Goal: Task Accomplishment & Management: Use online tool/utility

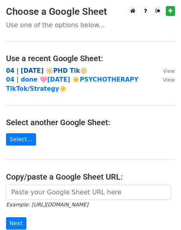
click at [50, 70] on strong "04 | AUG 28 🔆PHD Tik🔆" at bounding box center [47, 70] width 82 height 7
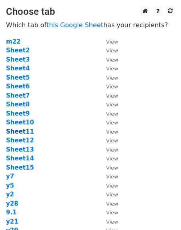
click at [24, 132] on strong "Sheet11" at bounding box center [20, 131] width 28 height 7
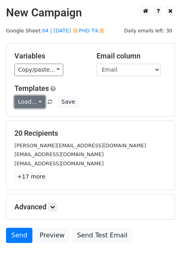
click at [34, 103] on link "Load..." at bounding box center [29, 102] width 31 height 12
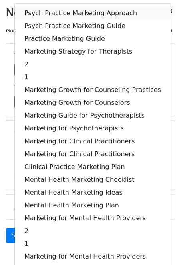
click at [64, 15] on link "Psych Practice Marketing Approach" at bounding box center [93, 13] width 156 height 13
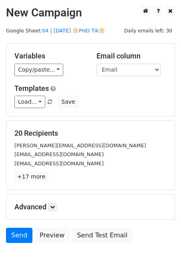
click at [56, 200] on div "Advanced Tracking Track Opens UTM Codes Track Clicks Filters Only include sprea…" at bounding box center [90, 206] width 168 height 25
click at [55, 205] on icon at bounding box center [52, 206] width 5 height 5
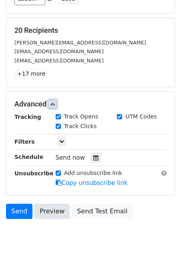
scroll to position [124, 0]
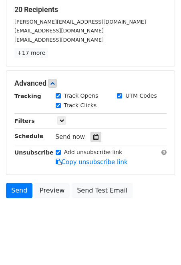
click at [90, 133] on div at bounding box center [95, 137] width 11 height 10
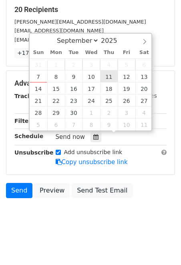
type input "2025-09-11 12:00"
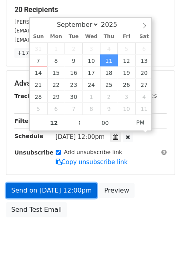
click at [34, 194] on link "Send on Sep 11 at 12:00pm" at bounding box center [51, 190] width 91 height 15
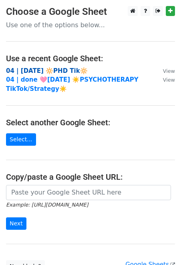
click at [64, 67] on strong "04 | AUG 28 🔆PHD Tik🔆" at bounding box center [47, 70] width 82 height 7
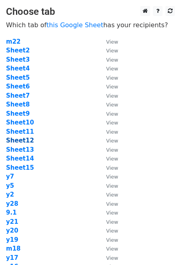
click at [21, 140] on strong "Sheet12" at bounding box center [20, 140] width 28 height 7
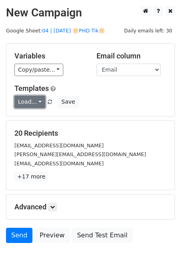
click at [31, 100] on link "Load..." at bounding box center [29, 102] width 31 height 12
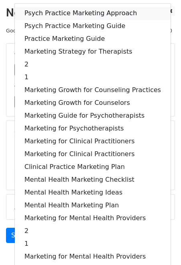
click at [60, 13] on link "Psych Practice Marketing Approach" at bounding box center [93, 13] width 156 height 13
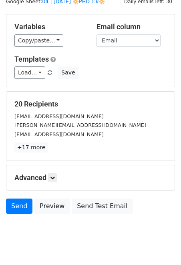
scroll to position [46, 0]
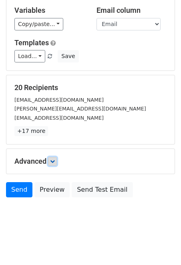
click at [57, 162] on link at bounding box center [52, 161] width 9 height 9
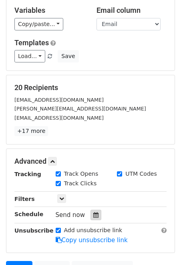
click at [93, 214] on icon at bounding box center [95, 215] width 5 height 6
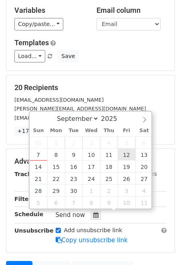
type input "2025-09-12 12:00"
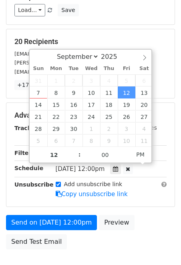
scroll to position [94, 0]
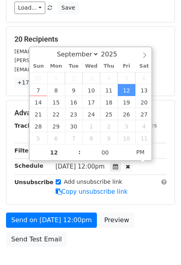
click at [18, 132] on div "Tracking" at bounding box center [28, 130] width 41 height 19
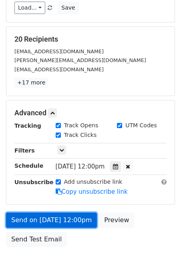
click at [41, 221] on link "Send on Sep 12 at 12:00pm" at bounding box center [51, 219] width 91 height 15
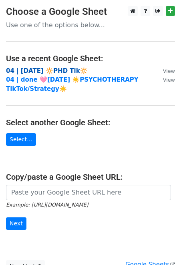
click at [62, 67] on strong "04 | AUG 28 🔆PHD Tik🔆" at bounding box center [47, 70] width 82 height 7
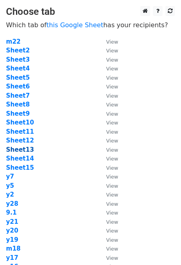
click at [24, 150] on strong "Sheet13" at bounding box center [20, 149] width 28 height 7
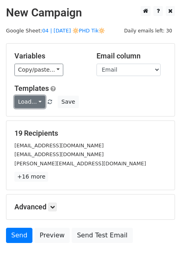
click at [35, 102] on link "Load..." at bounding box center [29, 102] width 31 height 12
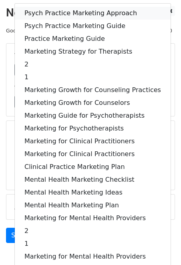
click at [55, 17] on link "Psych Practice Marketing Approach" at bounding box center [93, 13] width 156 height 13
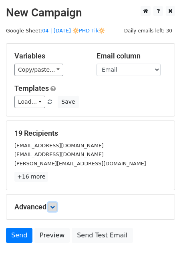
click at [53, 206] on icon at bounding box center [52, 206] width 5 height 5
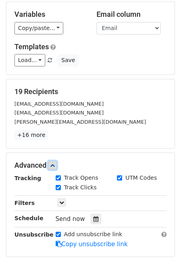
scroll to position [86, 0]
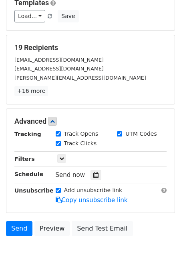
click at [91, 179] on div "Tracking Track Opens UTM Codes Track Clicks Filters Only include spreadsheet ro…" at bounding box center [90, 167] width 152 height 75
click at [94, 174] on icon at bounding box center [95, 175] width 5 height 6
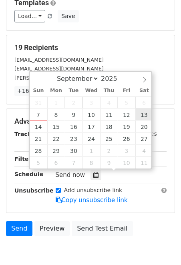
type input "2025-09-13 12:00"
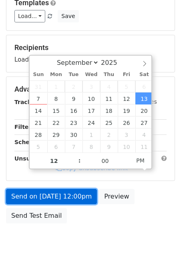
click at [76, 199] on link "Send on Sep 13 at 12:00pm" at bounding box center [51, 196] width 91 height 15
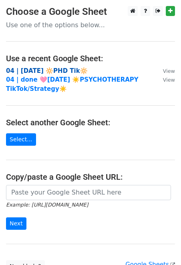
click at [70, 70] on strong "04 | [DATE] 🔆PHD Tik🔆" at bounding box center [47, 70] width 82 height 7
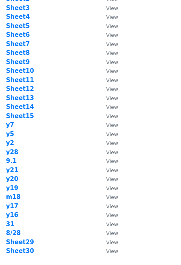
scroll to position [72, 0]
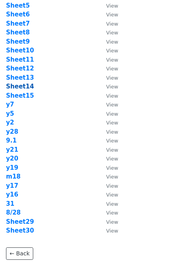
click at [20, 84] on strong "Sheet14" at bounding box center [20, 86] width 28 height 7
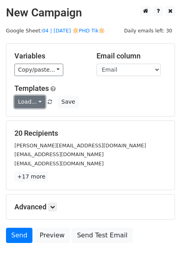
click at [33, 99] on link "Load..." at bounding box center [29, 102] width 31 height 12
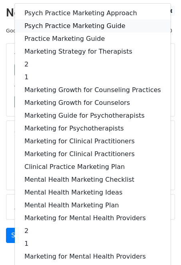
click at [66, 26] on link "Psych Practice Marketing Guide" at bounding box center [93, 26] width 156 height 13
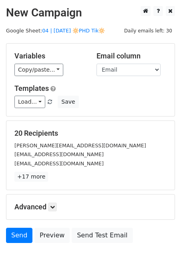
scroll to position [46, 0]
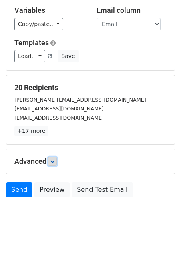
click at [54, 160] on icon at bounding box center [52, 161] width 5 height 5
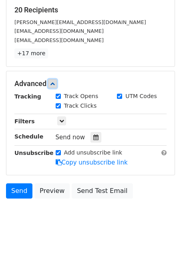
scroll to position [124, 0]
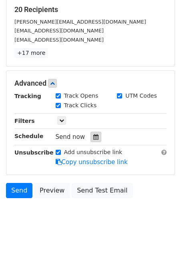
click at [93, 138] on icon at bounding box center [95, 137] width 5 height 6
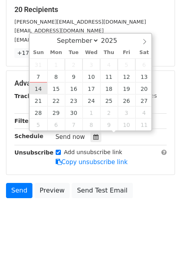
type input "[DATE] 12:00"
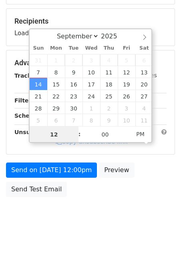
scroll to position [111, 0]
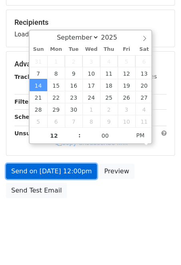
click at [38, 164] on link "Send on Sep 14 at 12:00pm" at bounding box center [51, 171] width 91 height 15
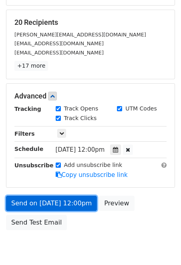
click at [26, 199] on link "Send on Sep 14 at 12:00pm" at bounding box center [51, 203] width 91 height 15
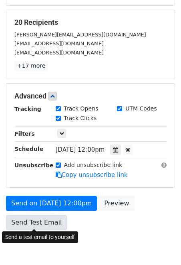
click at [25, 222] on link "Send Test Email" at bounding box center [36, 222] width 61 height 15
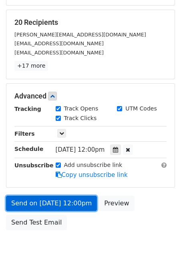
click at [32, 199] on link "Send on Sep 14 at 12:00pm" at bounding box center [51, 203] width 91 height 15
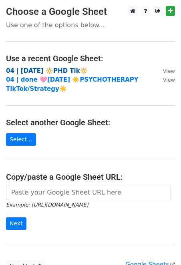
click at [68, 70] on strong "04 | AUG 28 🔆PHD Tik🔆" at bounding box center [47, 70] width 82 height 7
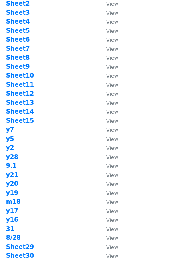
scroll to position [48, 0]
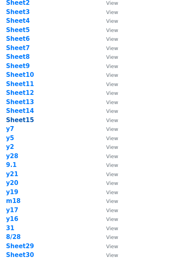
click at [22, 118] on strong "Sheet15" at bounding box center [20, 119] width 28 height 7
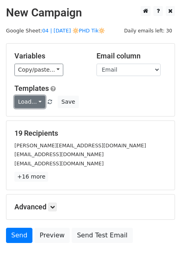
click at [37, 101] on link "Load..." at bounding box center [29, 102] width 31 height 12
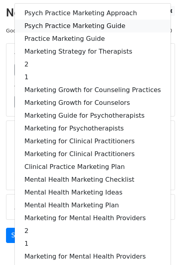
click at [81, 26] on link "Psych Practice Marketing Guide" at bounding box center [93, 26] width 156 height 13
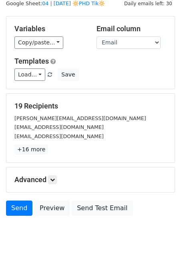
scroll to position [46, 0]
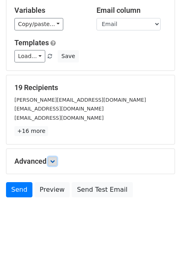
click at [54, 160] on icon at bounding box center [52, 161] width 5 height 5
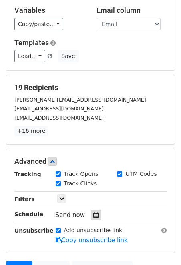
click at [92, 210] on div at bounding box center [95, 215] width 11 height 10
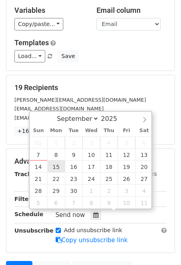
type input "[DATE] 12:00"
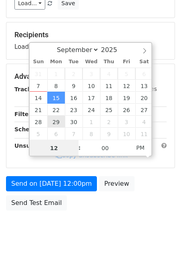
scroll to position [111, 0]
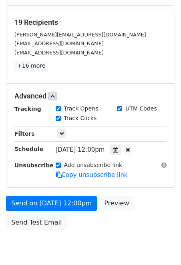
click at [46, 178] on div "Unsubscribe" at bounding box center [28, 170] width 41 height 18
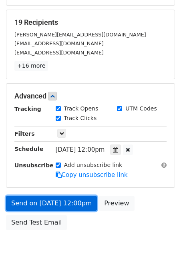
click at [39, 197] on link "Send on [DATE] 12:00pm" at bounding box center [51, 203] width 91 height 15
